Goal: Find contact information: Find contact information

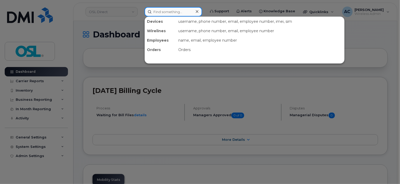
click at [174, 8] on input at bounding box center [174, 11] width 58 height 9
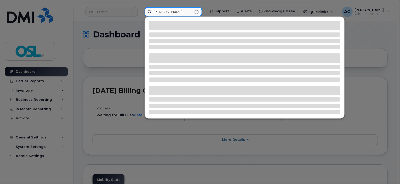
type input "marlow"
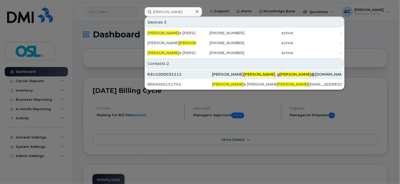
click at [173, 74] on div "R3U1000032111" at bounding box center [179, 74] width 65 height 5
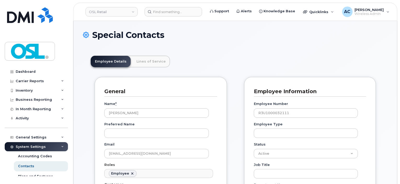
scroll to position [16, 0]
click at [157, 13] on input at bounding box center [174, 11] width 58 height 9
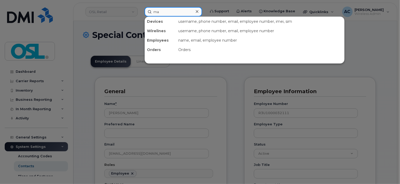
type input "ma"
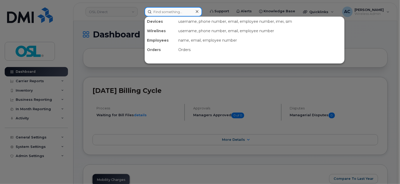
click at [165, 12] on input at bounding box center [174, 11] width 58 height 9
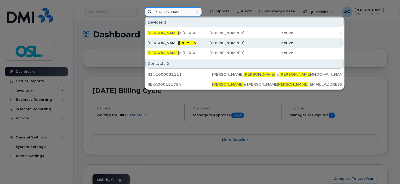
type input "[PERSON_NAME]"
click at [170, 45] on div "[PERSON_NAME]" at bounding box center [171, 42] width 49 height 9
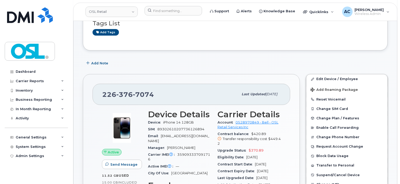
scroll to position [49, 0]
drag, startPoint x: 164, startPoint y: 96, endPoint x: 98, endPoint y: 100, distance: 66.8
click at [98, 100] on div "226 376 7074 Last updated Sep 19, 2025" at bounding box center [192, 93] width 198 height 21
copy span "226 376 7074"
